Goal: Task Accomplishment & Management: Use online tool/utility

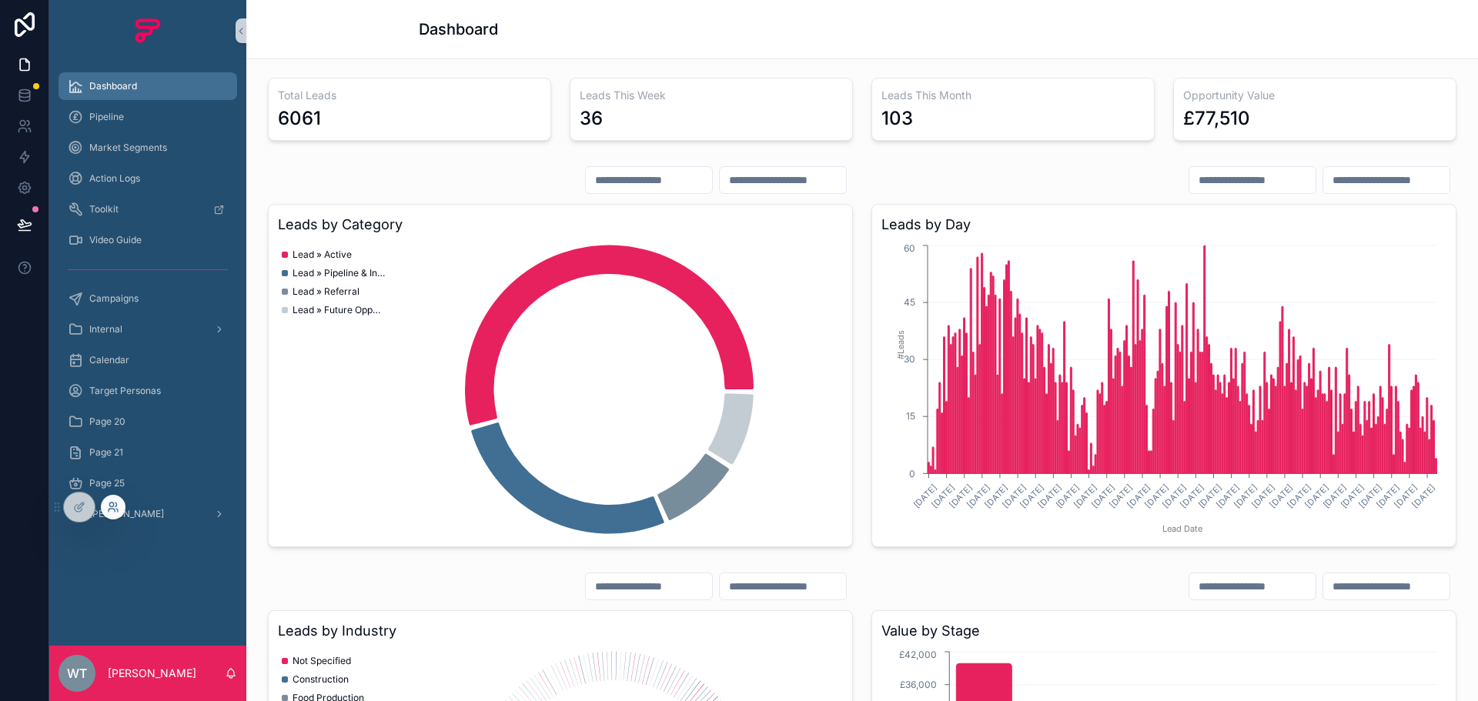
click at [115, 505] on icon at bounding box center [113, 507] width 12 height 12
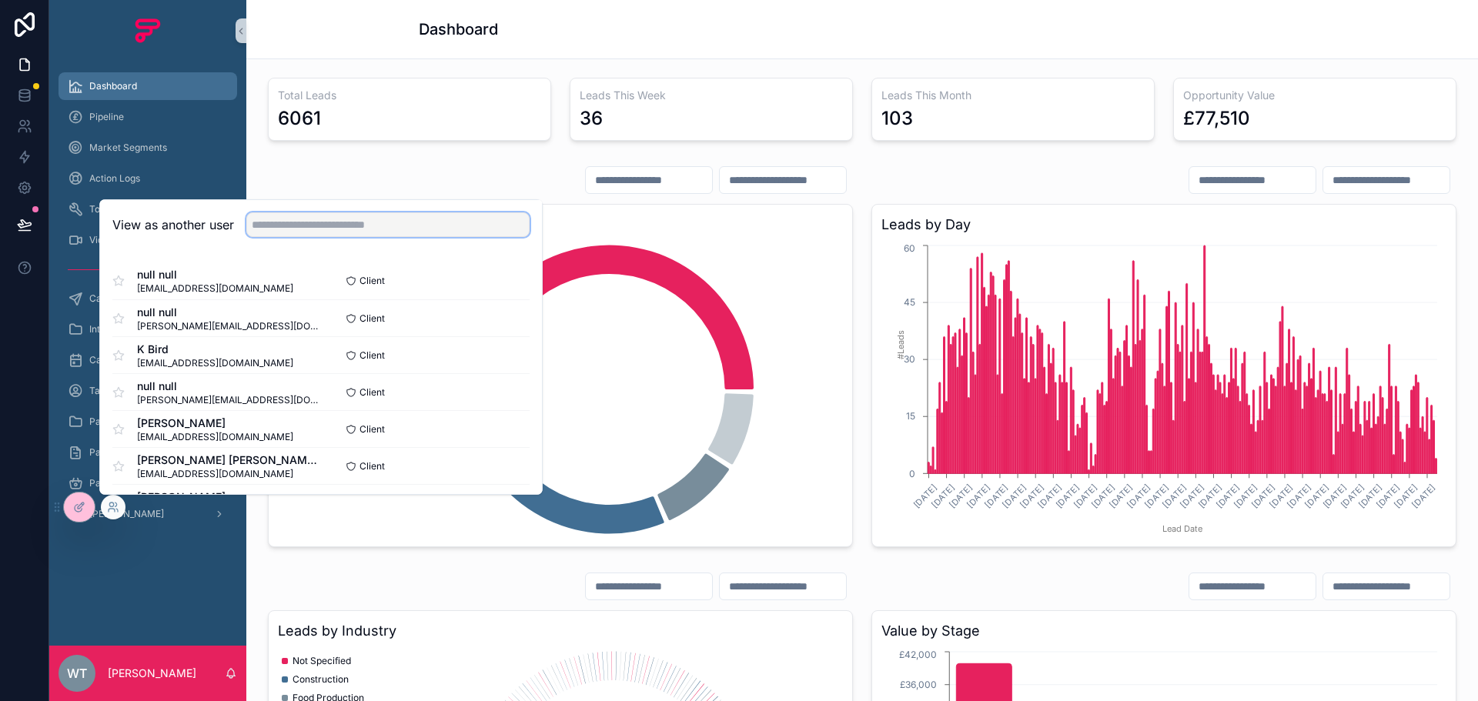
click at [382, 223] on input "text" at bounding box center [387, 225] width 283 height 25
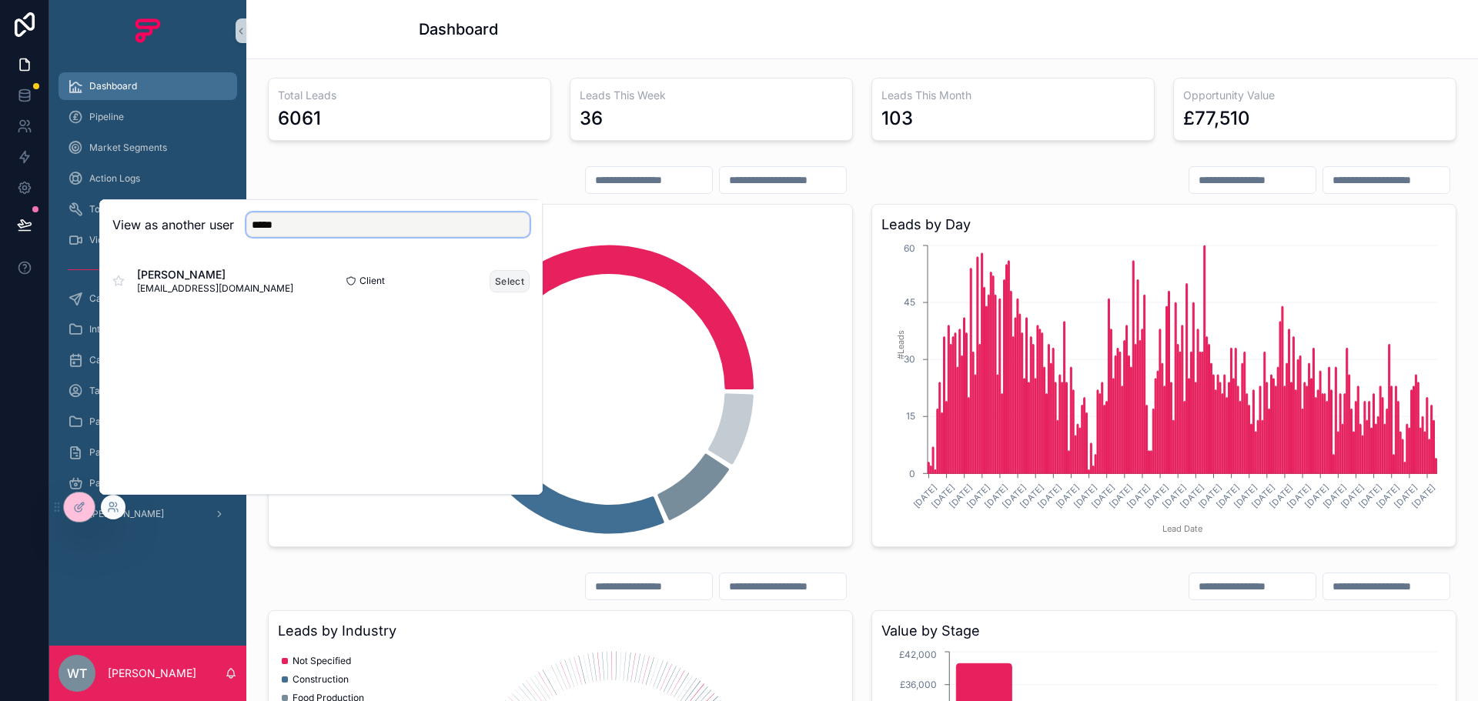
type input "*****"
click at [490, 277] on button "Select" at bounding box center [510, 281] width 40 height 22
